Goal: Information Seeking & Learning: Compare options

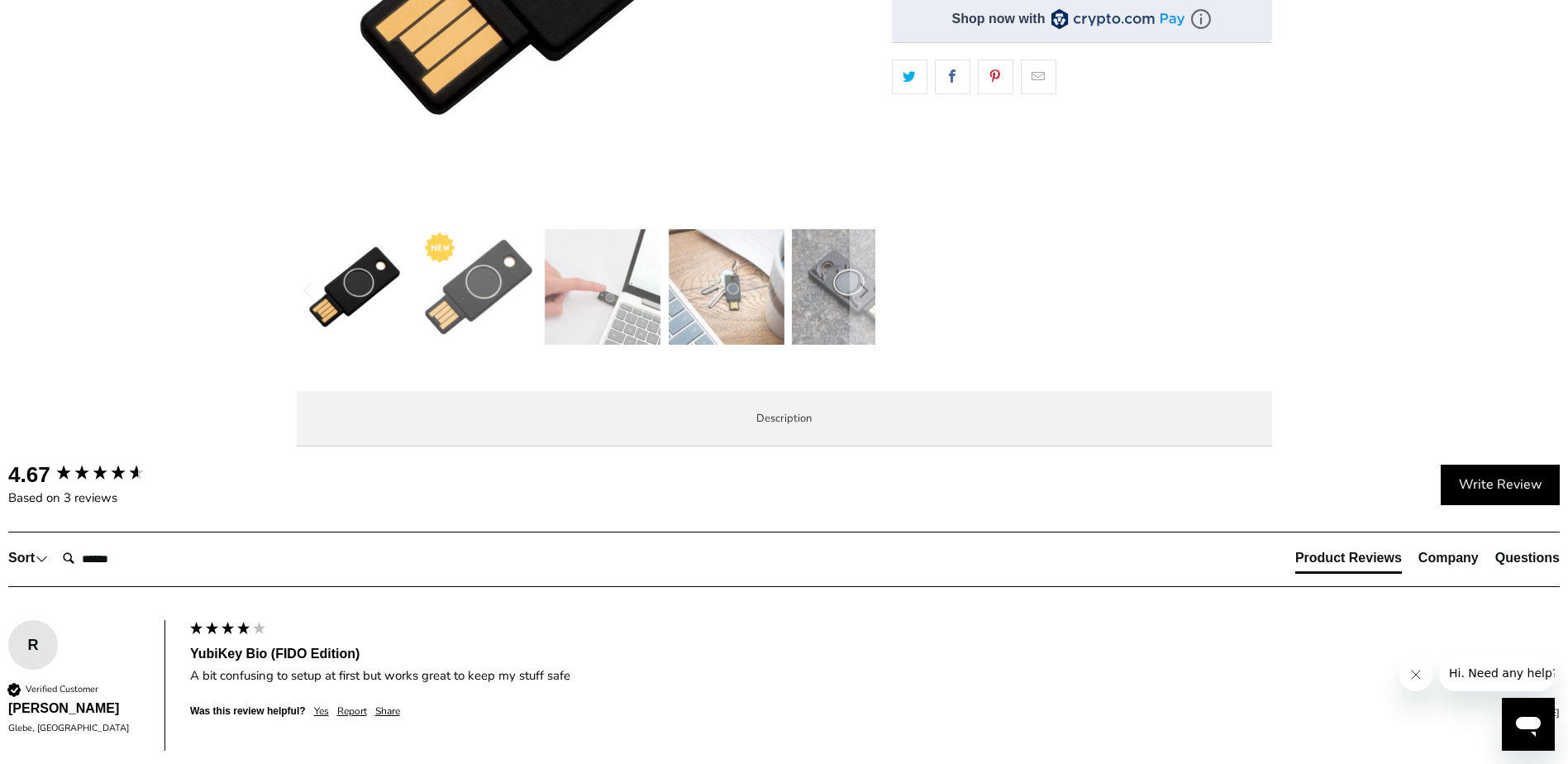
scroll to position [578, 0]
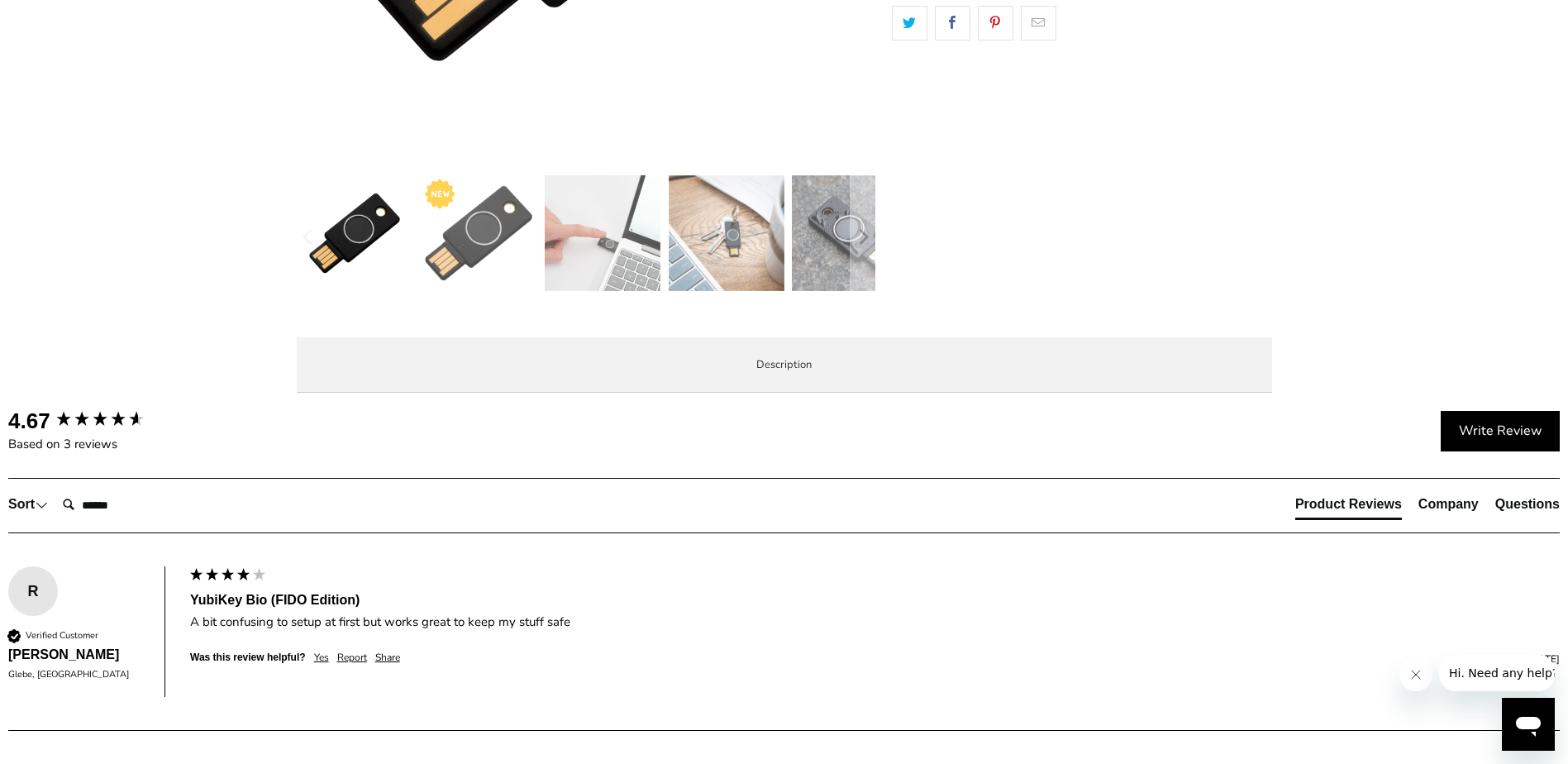
click at [0, 0] on span "Specifications" at bounding box center [0, 0] width 0 height 0
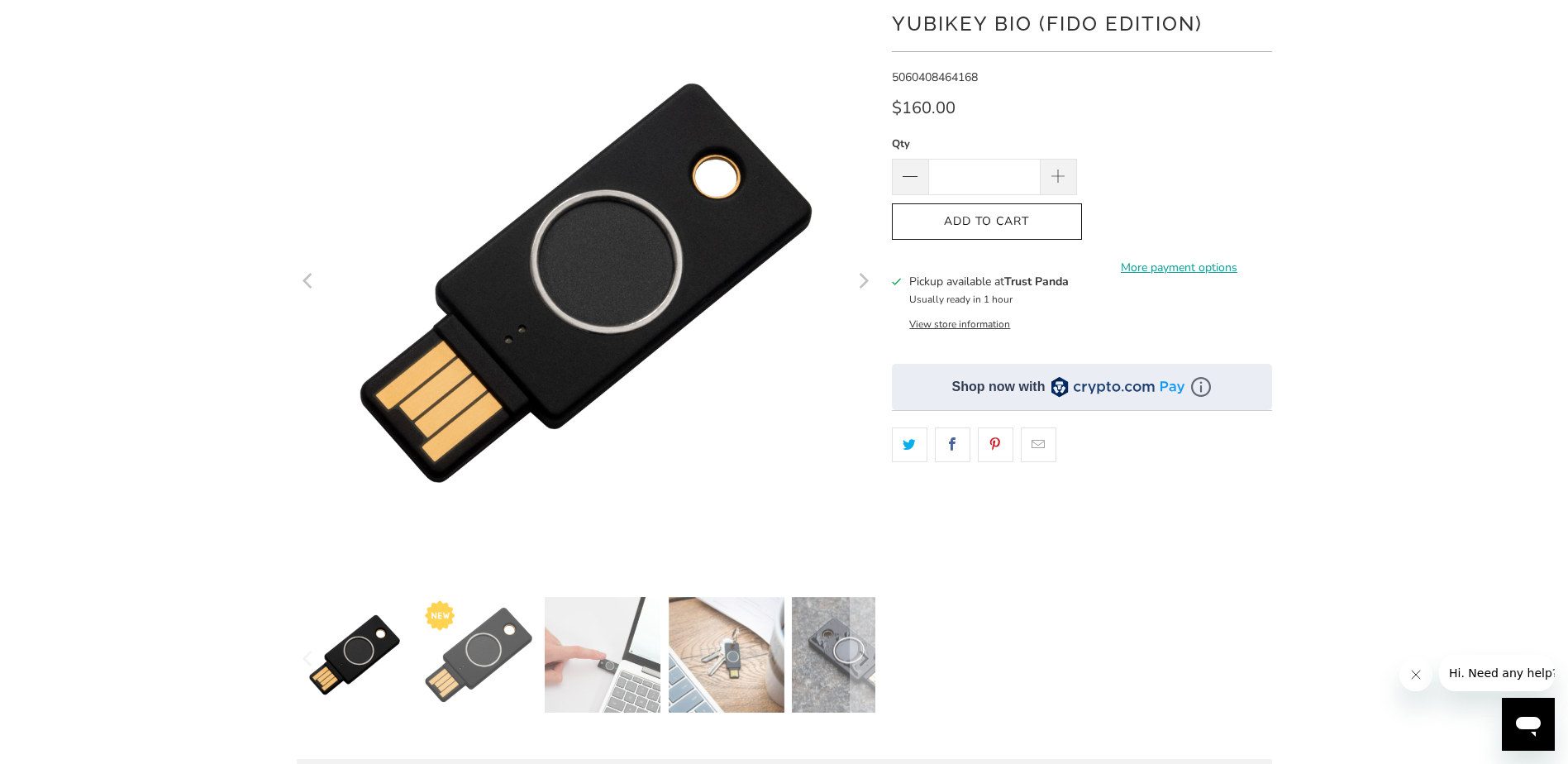
scroll to position [0, 0]
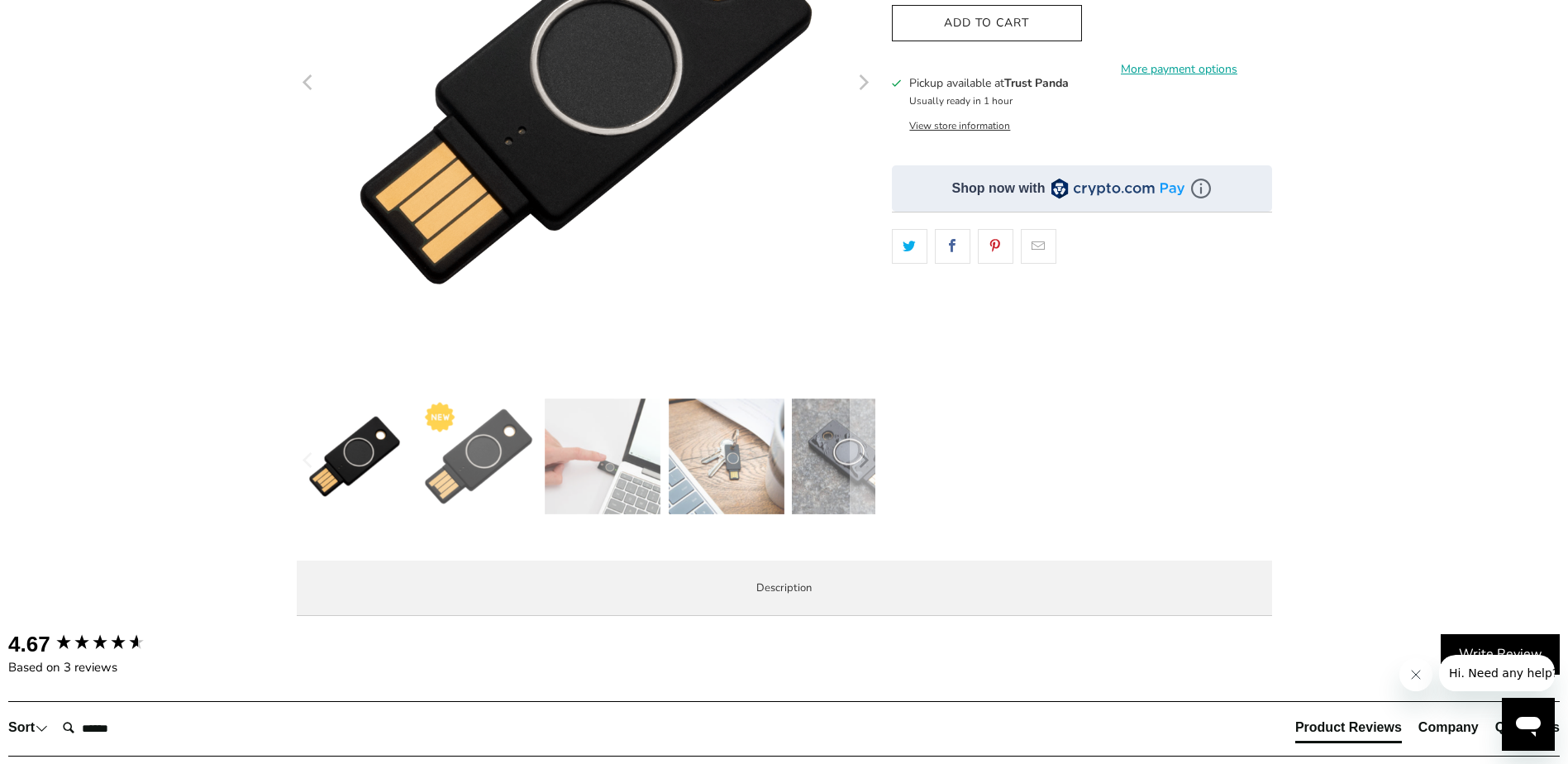
scroll to position [496, 0]
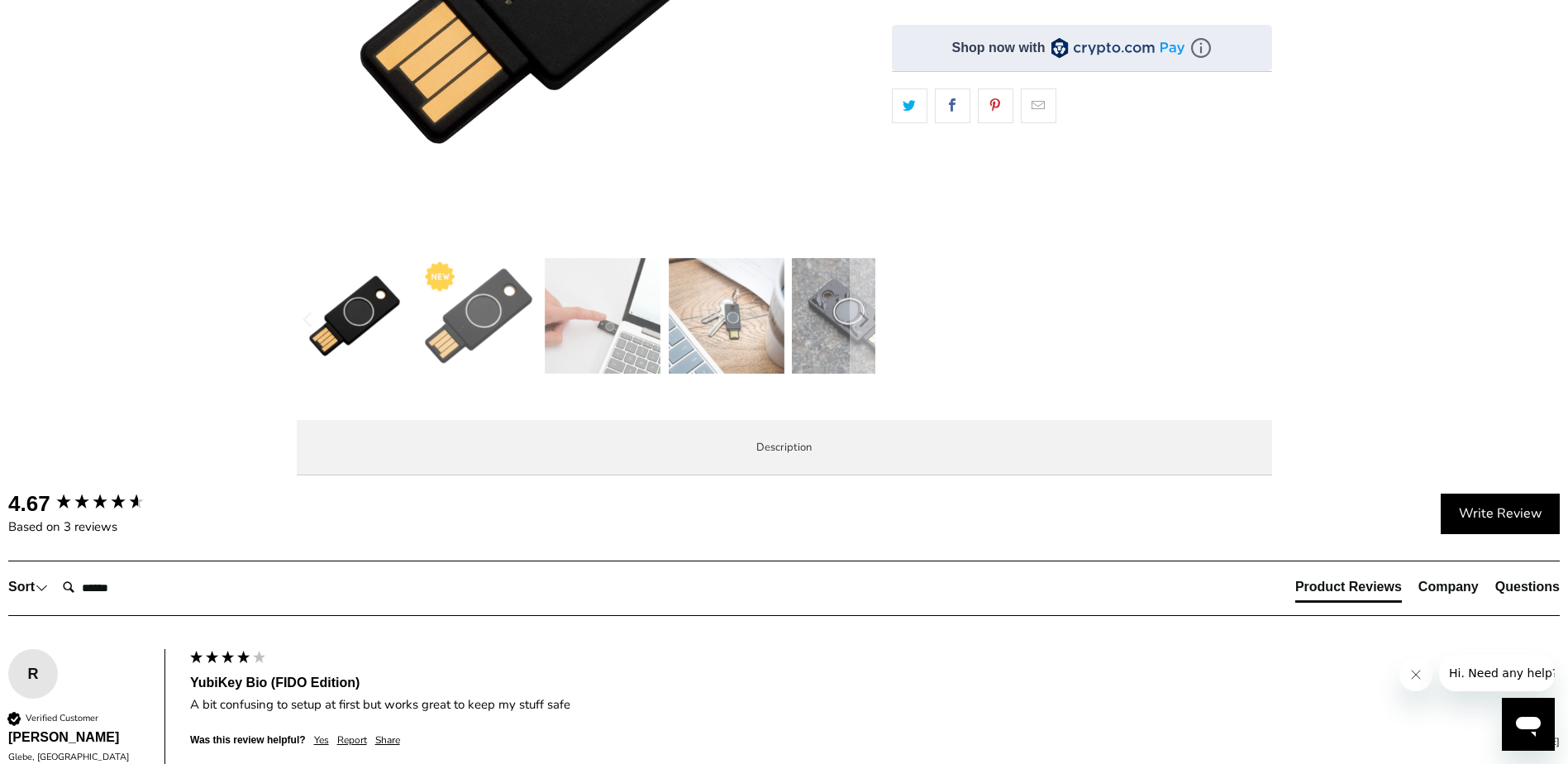
click at [0, 0] on span "Specifications" at bounding box center [0, 0] width 0 height 0
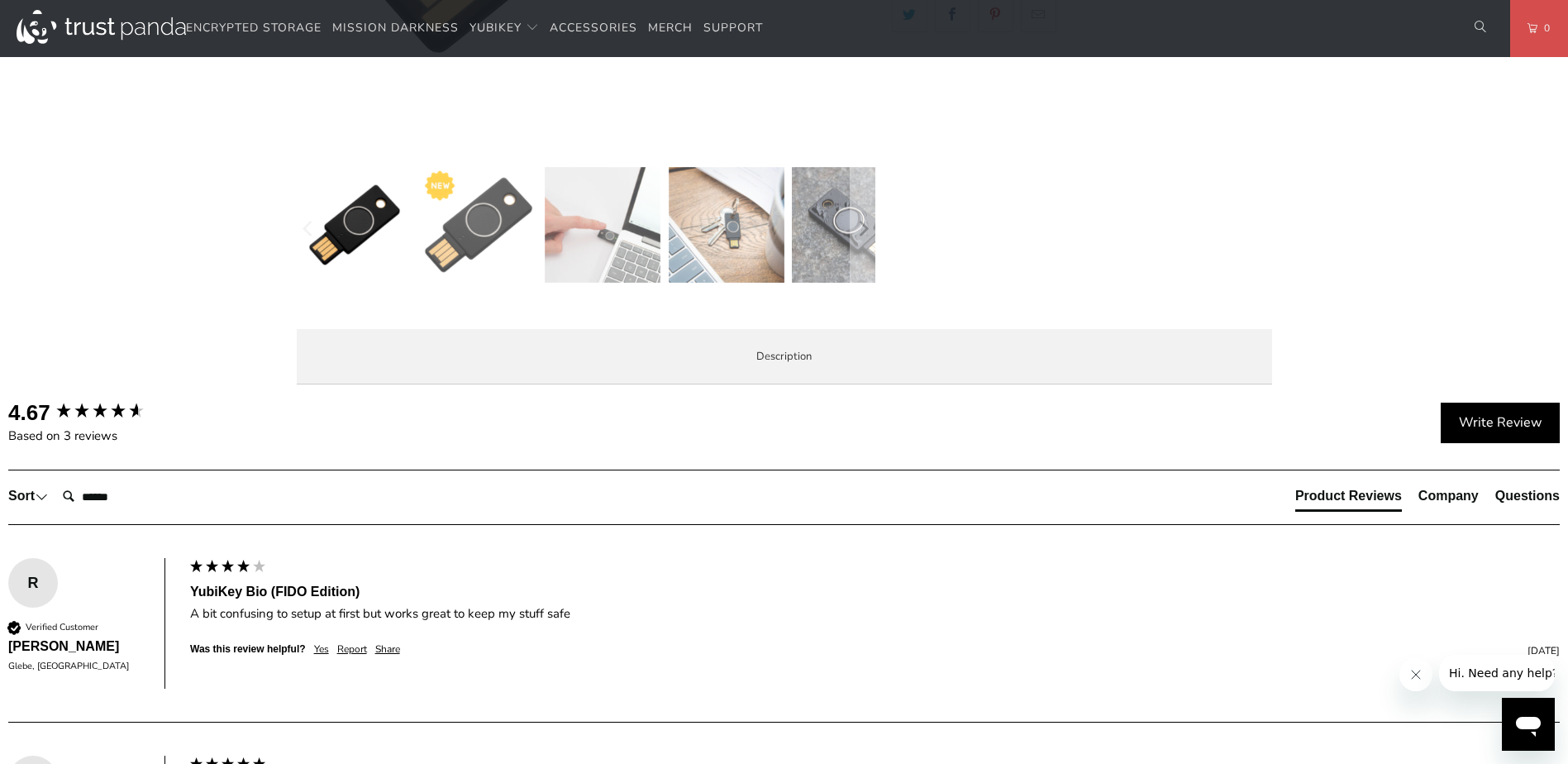
scroll to position [578, 0]
